Goal: Browse casually: Explore the website without a specific task or goal

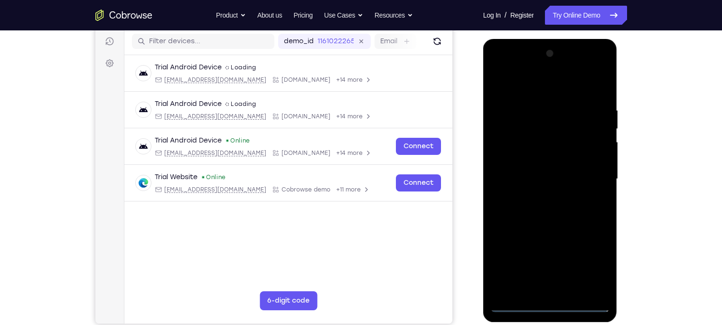
click at [550, 306] on div at bounding box center [550, 179] width 120 height 266
click at [595, 267] on div at bounding box center [550, 179] width 120 height 266
click at [507, 67] on div at bounding box center [550, 179] width 120 height 266
click at [589, 172] on div at bounding box center [550, 179] width 120 height 266
click at [543, 193] on div at bounding box center [550, 179] width 120 height 266
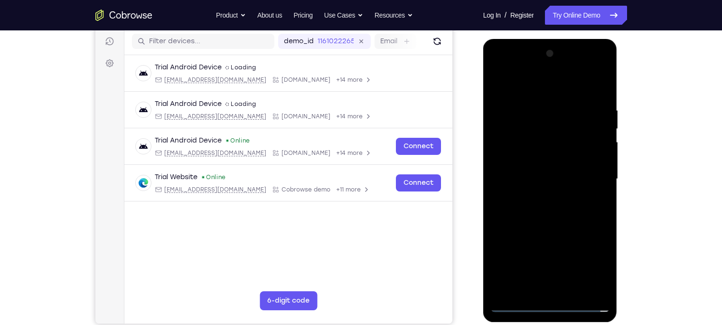
click at [541, 193] on div at bounding box center [550, 179] width 120 height 266
click at [541, 164] on div at bounding box center [550, 179] width 120 height 266
click at [534, 144] on div at bounding box center [550, 179] width 120 height 266
click at [523, 158] on div at bounding box center [550, 179] width 120 height 266
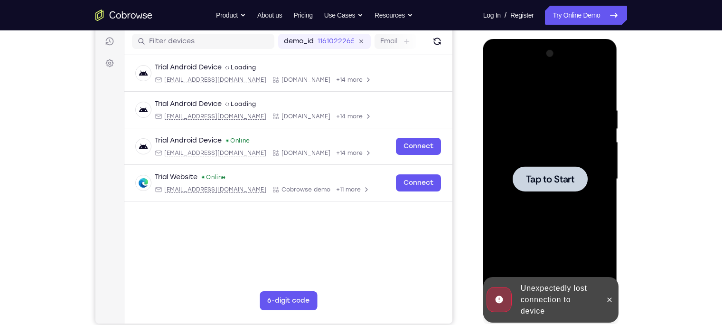
click at [523, 165] on div at bounding box center [550, 179] width 120 height 266
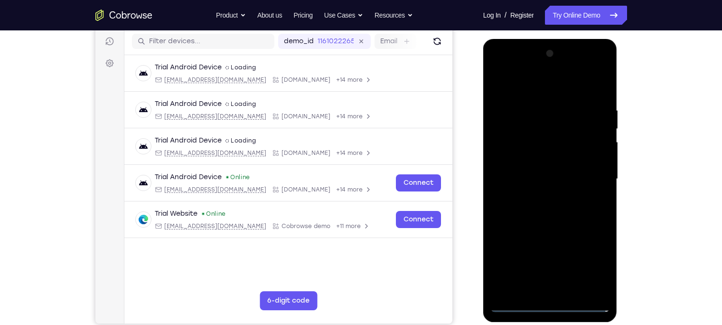
click at [544, 308] on div at bounding box center [550, 179] width 120 height 266
click at [591, 269] on div at bounding box center [550, 179] width 120 height 266
click at [510, 72] on div at bounding box center [550, 179] width 120 height 266
click at [596, 171] on div at bounding box center [550, 179] width 120 height 266
click at [544, 194] on div at bounding box center [550, 179] width 120 height 266
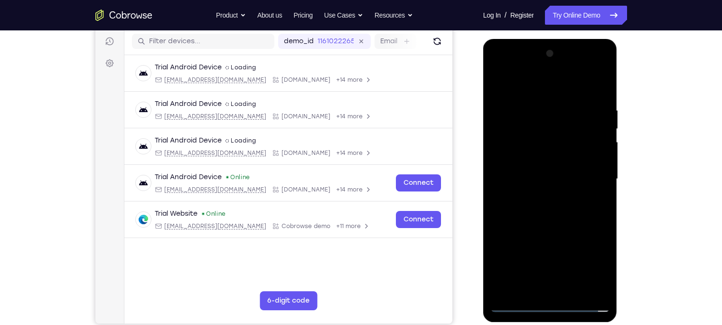
click at [543, 195] on div at bounding box center [550, 179] width 120 height 266
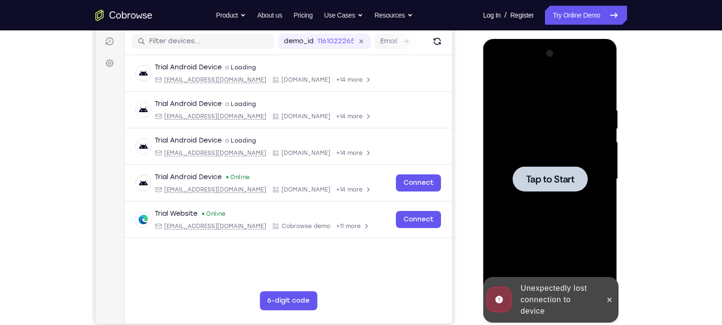
click at [543, 195] on div at bounding box center [550, 179] width 120 height 266
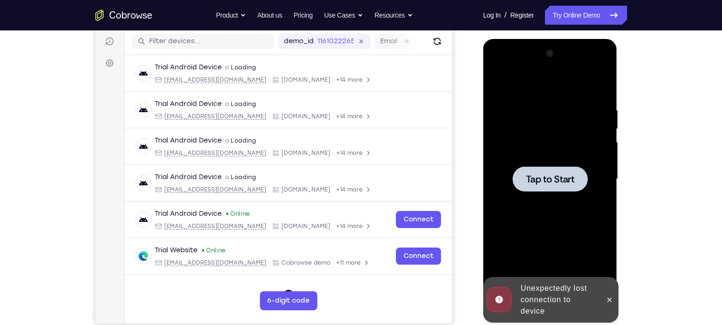
click at [564, 194] on div at bounding box center [550, 179] width 120 height 266
